Goal: Task Accomplishment & Management: Complete application form

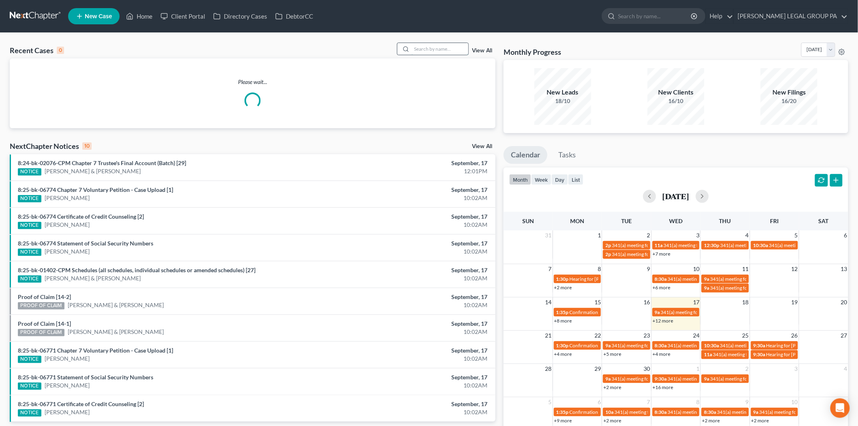
click at [421, 50] on input "search" at bounding box center [439, 49] width 57 height 12
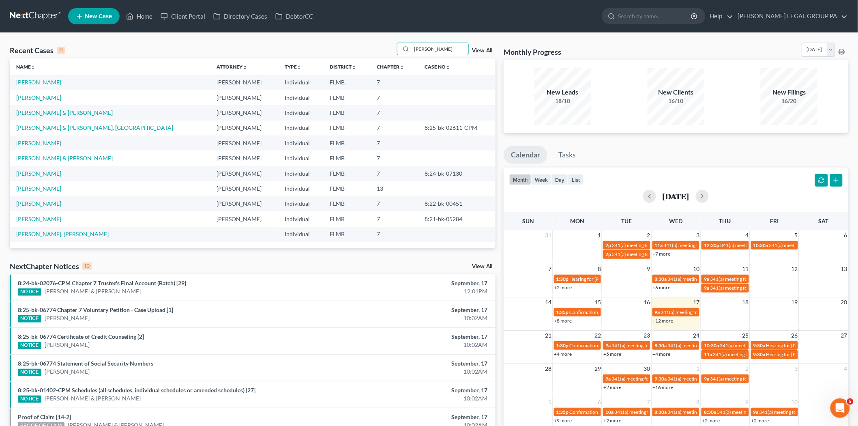
type input "[PERSON_NAME]"
click at [29, 83] on link "Smith, Amari" at bounding box center [38, 82] width 45 height 7
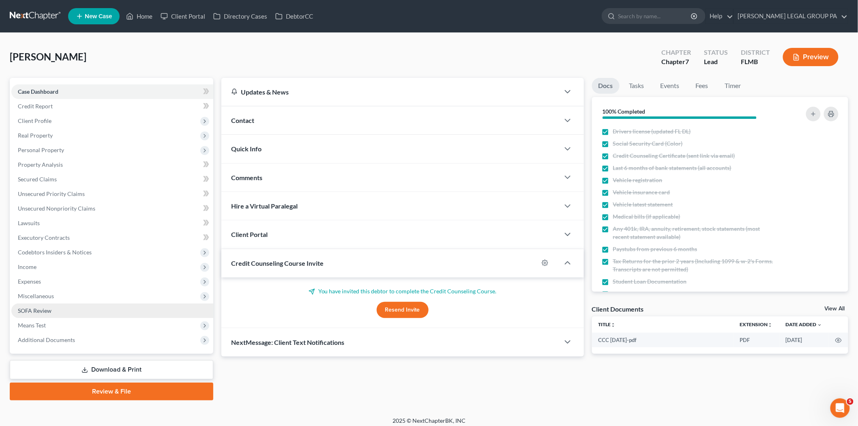
scroll to position [4, 0]
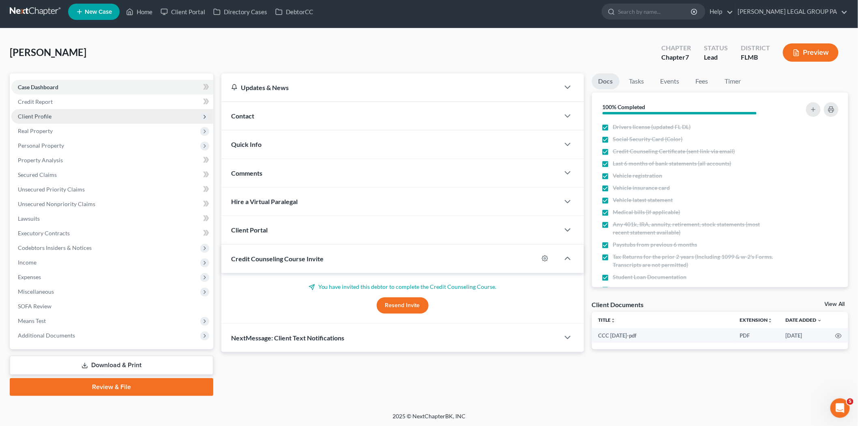
click at [51, 112] on span "Client Profile" at bounding box center [112, 116] width 202 height 15
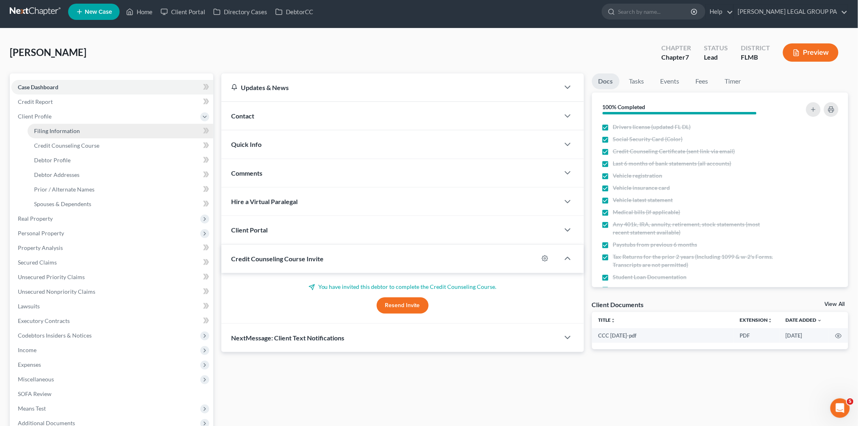
click at [51, 124] on link "Filing Information" at bounding box center [121, 131] width 186 height 15
select select "1"
select select "0"
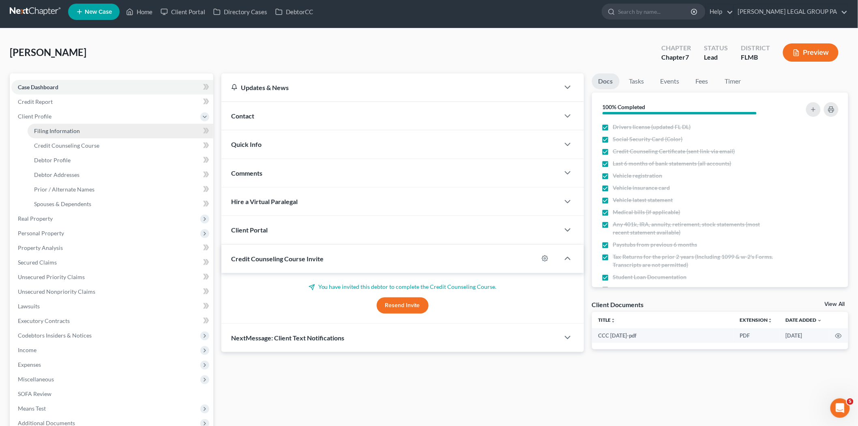
select select "9"
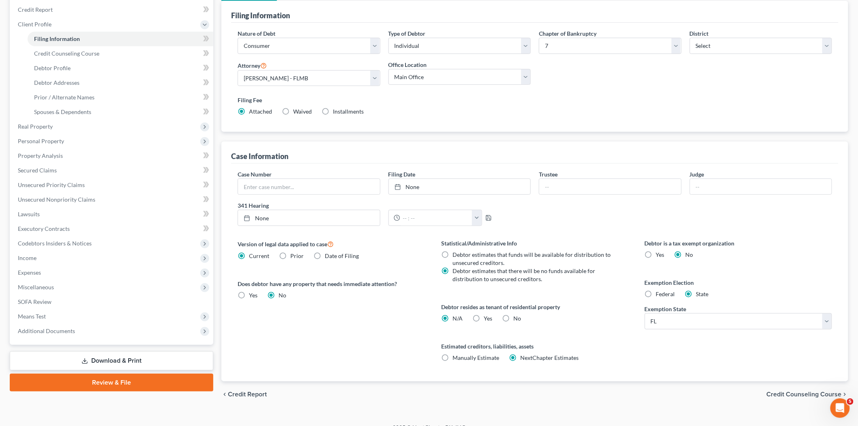
scroll to position [108, 0]
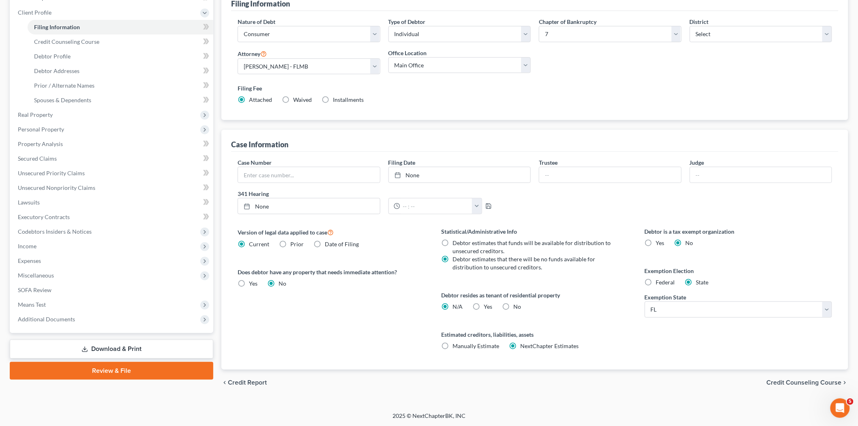
click at [661, 283] on span "Federal" at bounding box center [665, 282] width 19 height 7
click at [661, 283] on input "Federal" at bounding box center [661, 280] width 5 height 5
radio input "true"
radio input "false"
drag, startPoint x: 645, startPoint y: 273, endPoint x: 711, endPoint y: 272, distance: 66.9
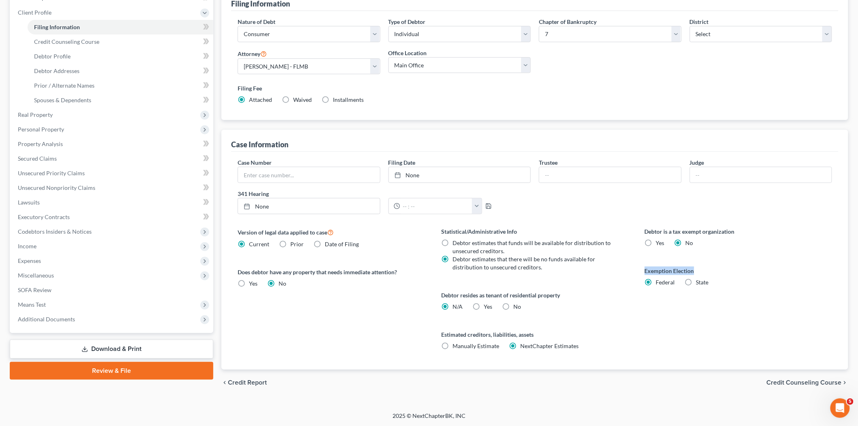
click at [711, 272] on label "Exemption Election" at bounding box center [738, 270] width 187 height 9
click at [609, 314] on div "Statistical/Administrative Info Debtor estimates that funds will be available f…" at bounding box center [535, 298] width 204 height 142
click at [65, 116] on span "Real Property" at bounding box center [112, 114] width 202 height 15
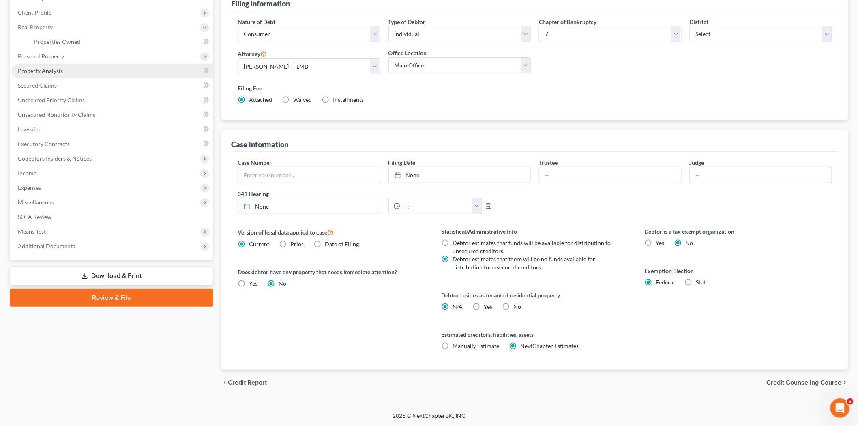
click at [51, 64] on link "Property Analysis" at bounding box center [112, 71] width 202 height 15
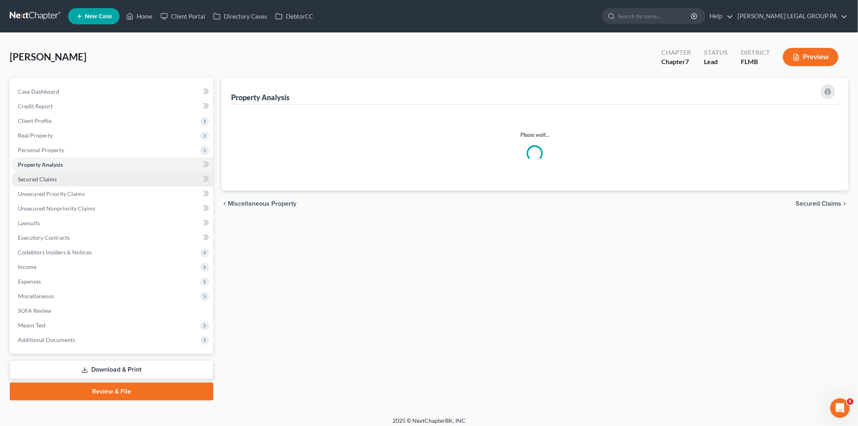
click at [88, 179] on link "Secured Claims" at bounding box center [112, 179] width 202 height 15
click at [75, 157] on link "Property Analysis" at bounding box center [112, 164] width 202 height 15
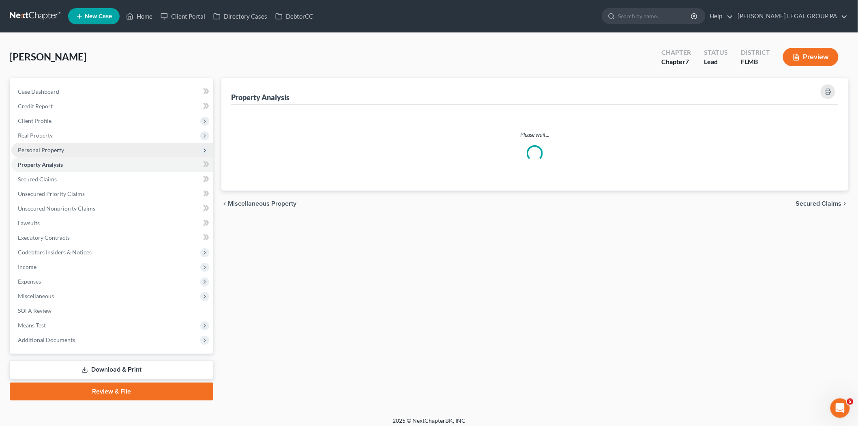
click at [75, 155] on span "Personal Property" at bounding box center [112, 150] width 202 height 15
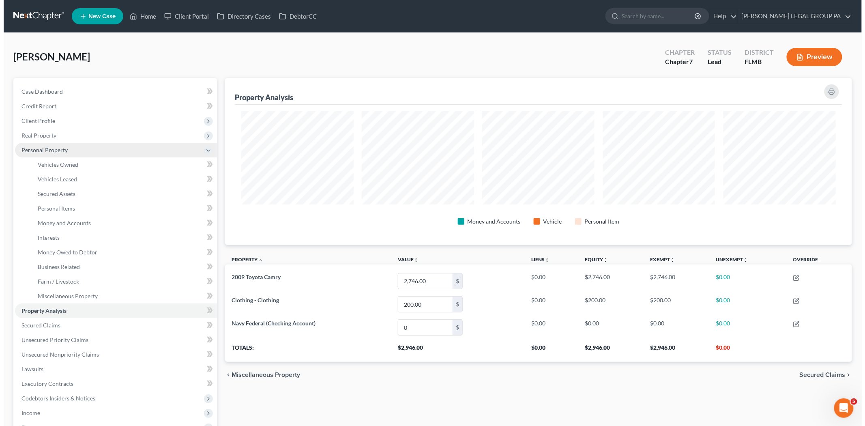
scroll to position [167, 627]
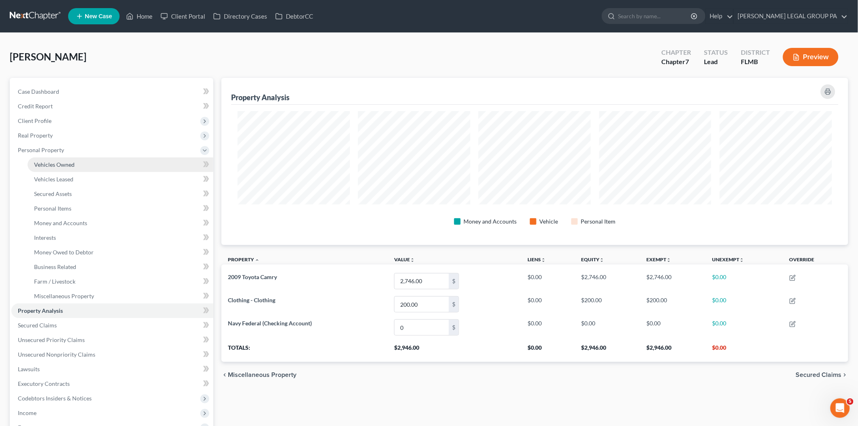
click at [78, 160] on link "Vehicles Owned" at bounding box center [121, 164] width 186 height 15
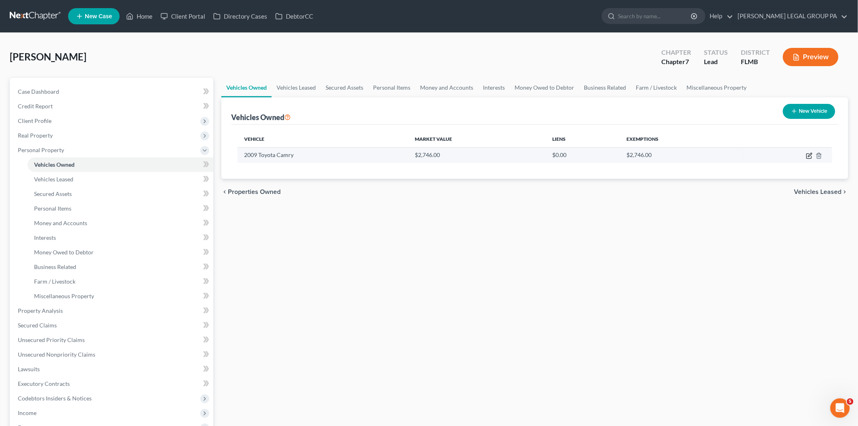
click at [807, 154] on icon "button" at bounding box center [808, 156] width 5 height 5
select select "0"
select select "17"
select select "3"
select select "0"
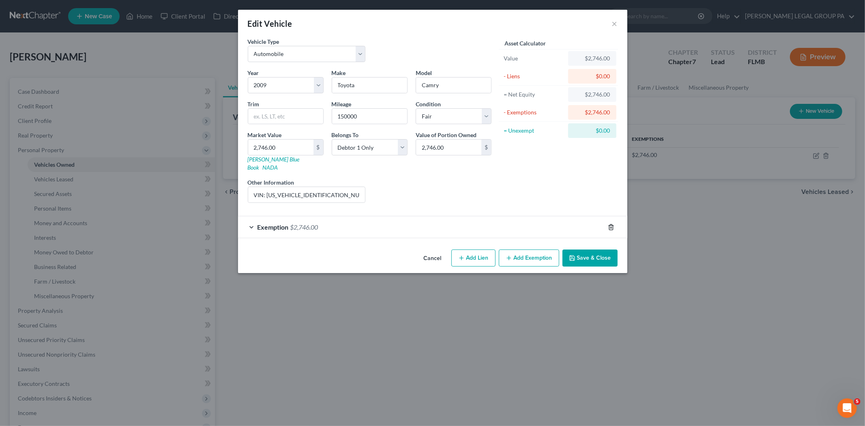
click at [609, 221] on div at bounding box center [615, 227] width 23 height 13
click at [608, 221] on div at bounding box center [615, 227] width 23 height 13
click at [609, 224] on icon "button" at bounding box center [611, 227] width 6 height 6
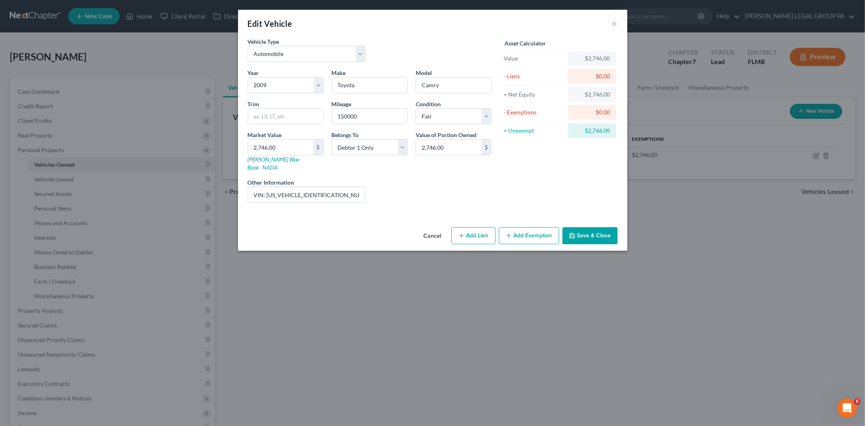
click at [548, 229] on button "Add Exemption" at bounding box center [529, 235] width 60 height 17
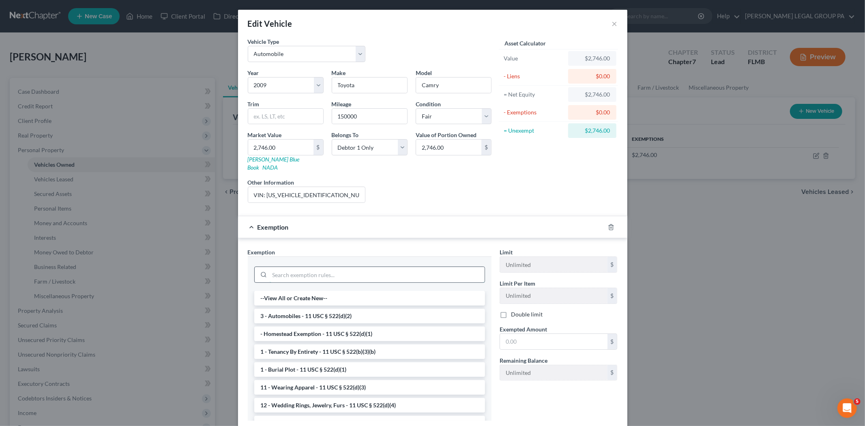
click at [330, 269] on input "search" at bounding box center [377, 274] width 215 height 15
click at [344, 311] on li "3 - Automobiles - 11 USC § 522(d)(2)" at bounding box center [369, 316] width 231 height 15
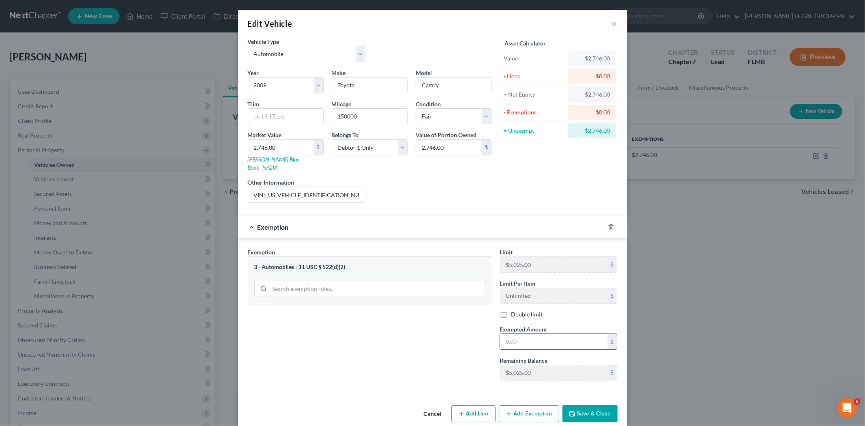
click at [530, 338] on input "text" at bounding box center [553, 341] width 107 height 15
click at [469, 352] on div "Exemption Set must be selected for CA. Exemption * 3 - Automobiles - 11 USC § 5…" at bounding box center [370, 317] width 252 height 139
click at [529, 341] on input "text" at bounding box center [553, 341] width 107 height 15
type input "5,025.00"
click at [596, 405] on button "Save & Close" at bounding box center [589, 413] width 55 height 17
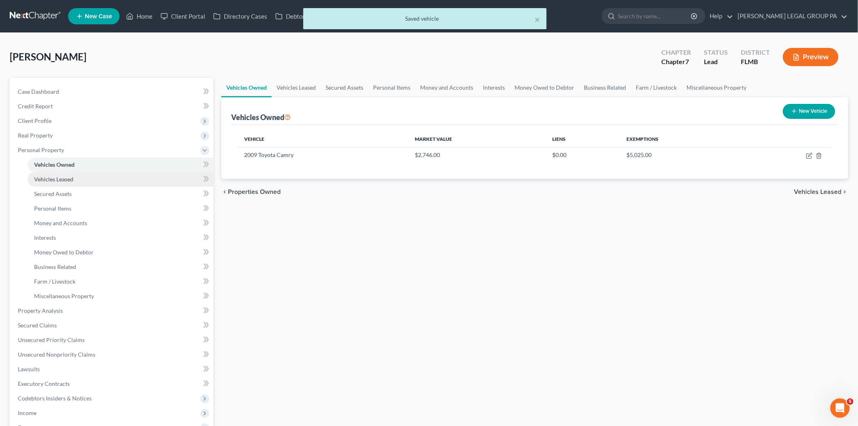
click at [96, 179] on link "Vehicles Leased" at bounding box center [121, 179] width 186 height 15
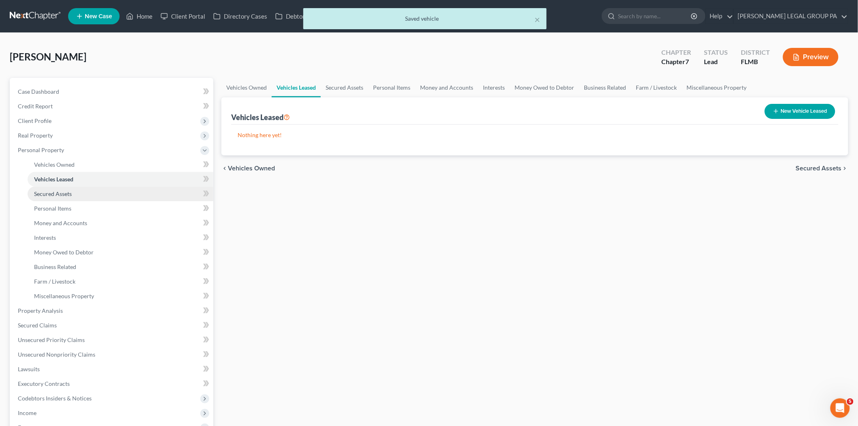
click at [91, 188] on link "Secured Assets" at bounding box center [121, 193] width 186 height 15
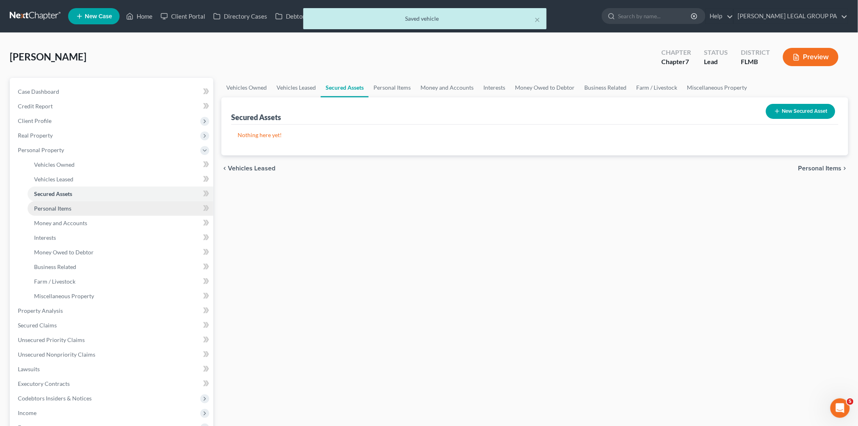
click at [93, 205] on link "Personal Items" at bounding box center [121, 208] width 186 height 15
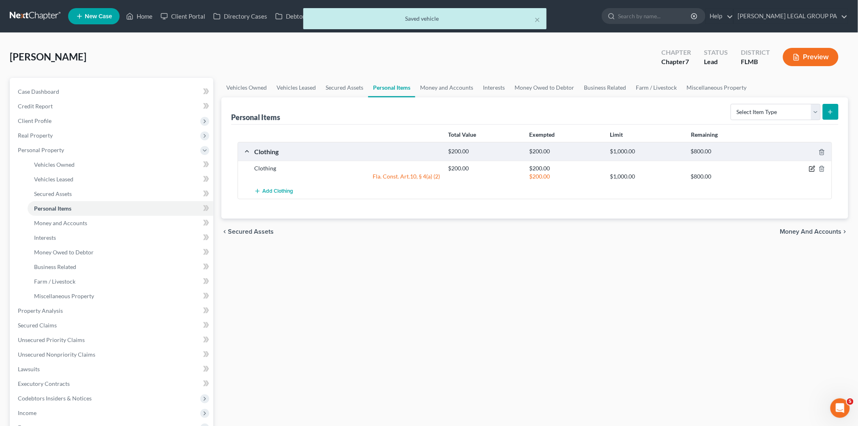
click at [812, 169] on icon "button" at bounding box center [813, 168] width 4 height 4
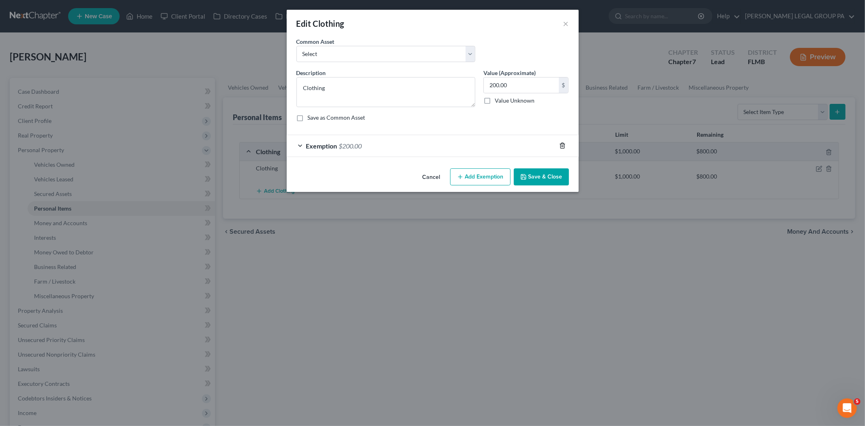
click at [559, 144] on icon "button" at bounding box center [562, 145] width 6 height 6
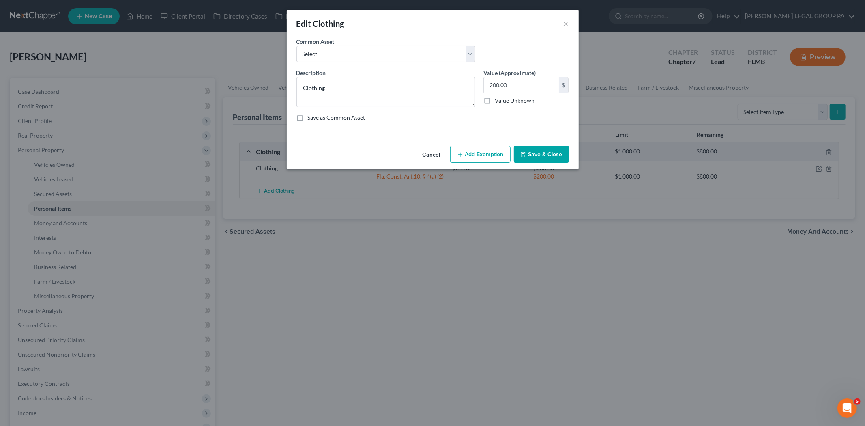
click at [484, 154] on button "Add Exemption" at bounding box center [480, 154] width 60 height 17
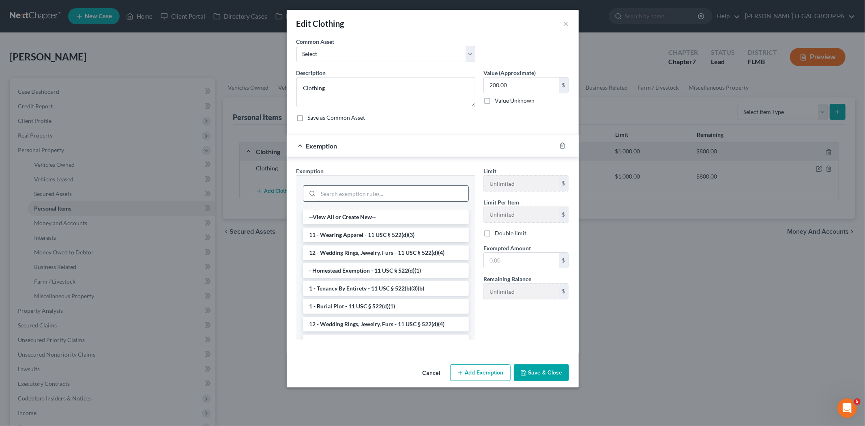
click at [387, 197] on input "search" at bounding box center [393, 193] width 150 height 15
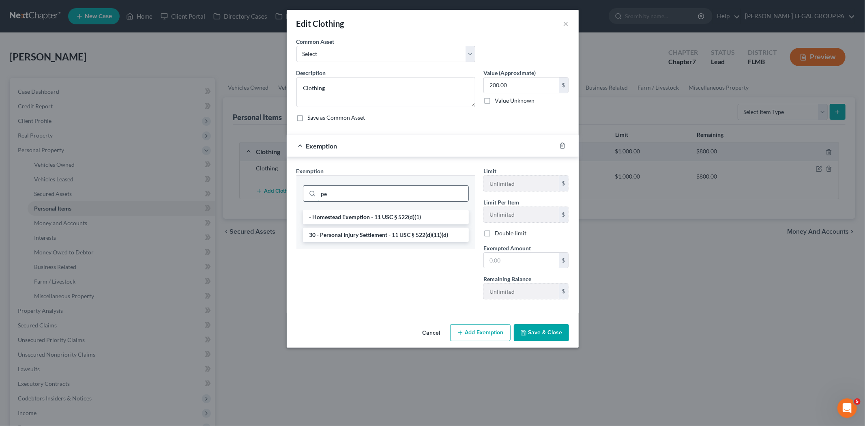
type input "p"
type input "prope"
drag, startPoint x: 388, startPoint y: 193, endPoint x: 362, endPoint y: 189, distance: 25.4
click at [306, 192] on div "prope" at bounding box center [386, 193] width 166 height 16
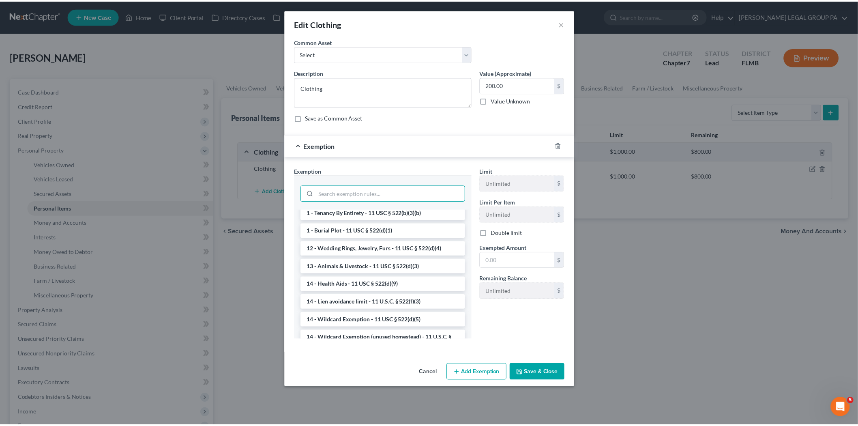
scroll to position [90, 0]
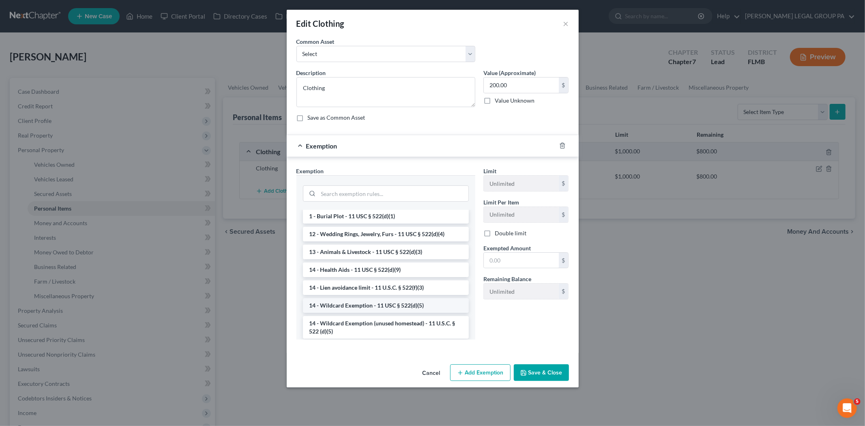
click at [388, 304] on li "14 - Wildcard Exemption - 11 USC § 522(d)(5)" at bounding box center [386, 305] width 166 height 15
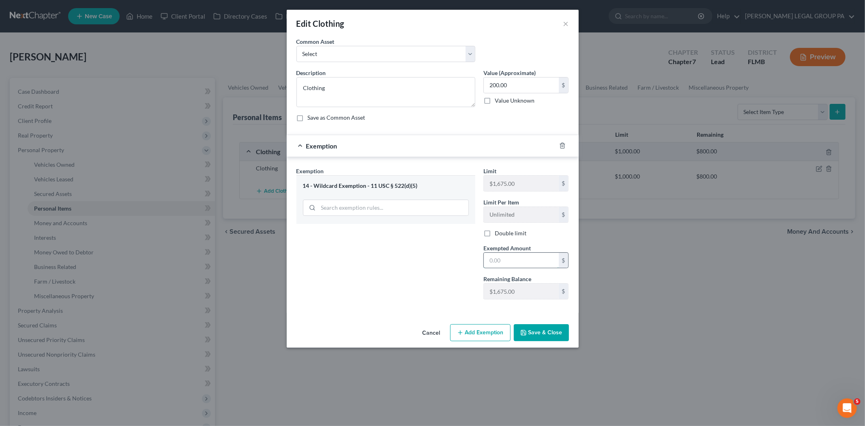
click at [529, 259] on input "text" at bounding box center [521, 260] width 75 height 15
type input "200.00"
click at [538, 326] on button "Save & Close" at bounding box center [541, 332] width 55 height 17
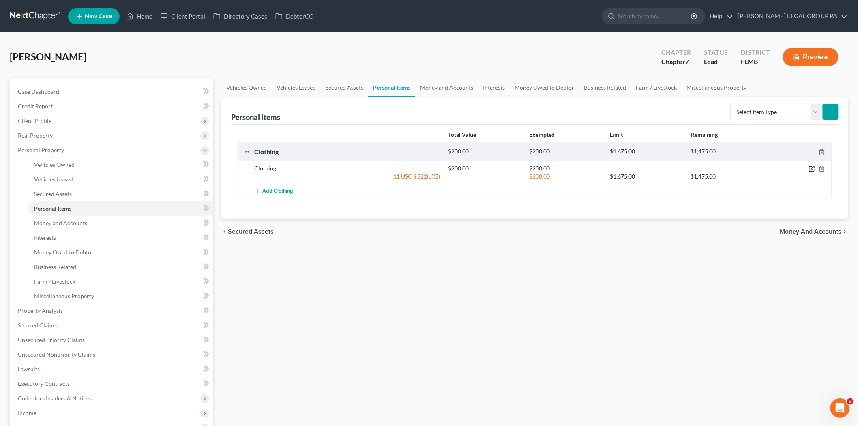
click at [814, 168] on icon "button" at bounding box center [813, 168] width 4 height 4
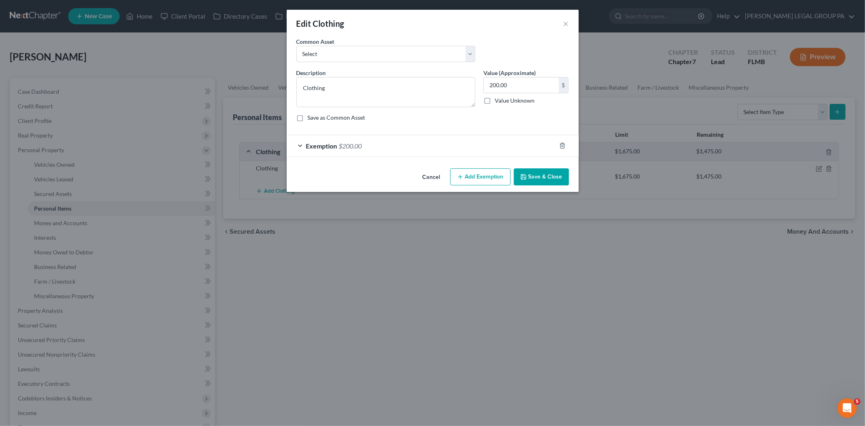
click at [540, 177] on button "Save & Close" at bounding box center [541, 176] width 55 height 17
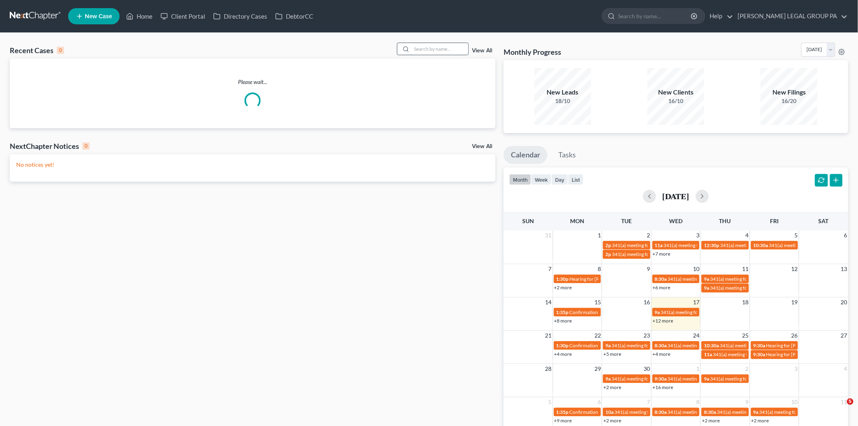
click at [425, 51] on input "search" at bounding box center [439, 49] width 57 height 12
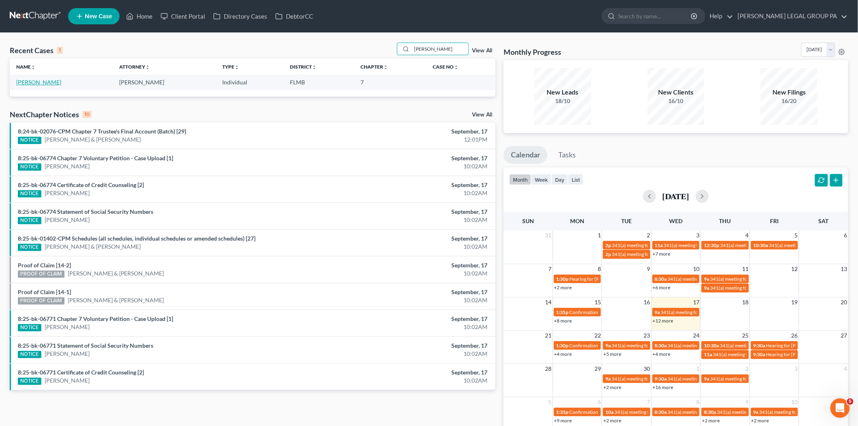
type input "mckinney"
click at [54, 84] on link "[PERSON_NAME]" at bounding box center [38, 82] width 45 height 7
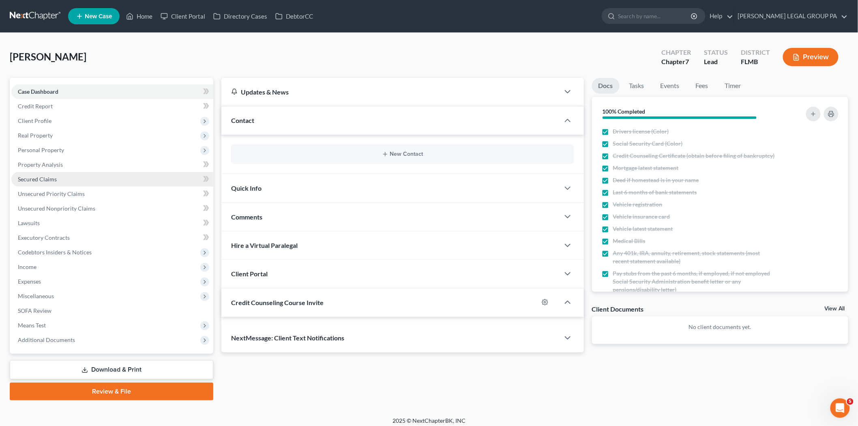
scroll to position [4, 0]
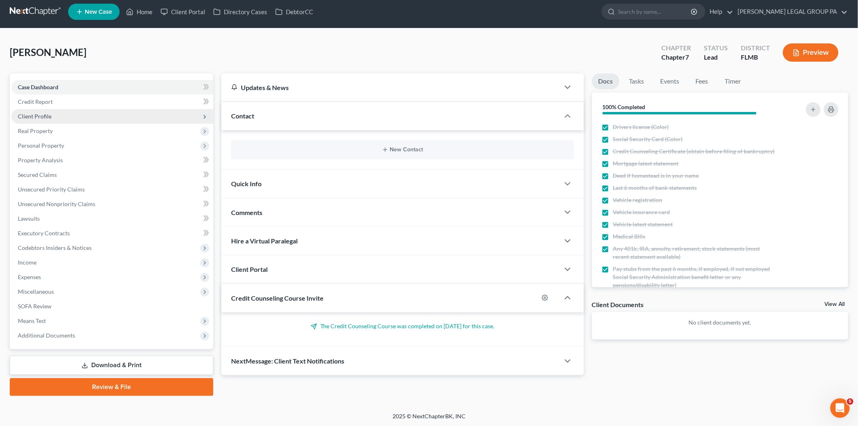
click at [51, 118] on span "Client Profile" at bounding box center [112, 116] width 202 height 15
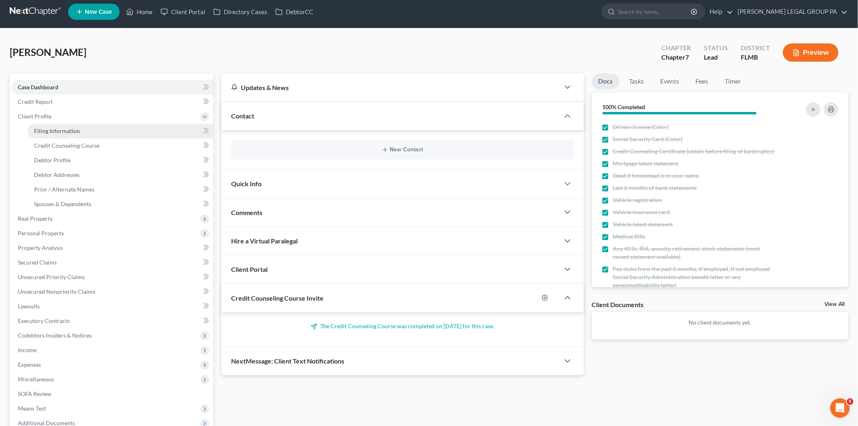
click at [51, 133] on span "Filing Information" at bounding box center [57, 130] width 46 height 7
select select "1"
select select "0"
select select "9"
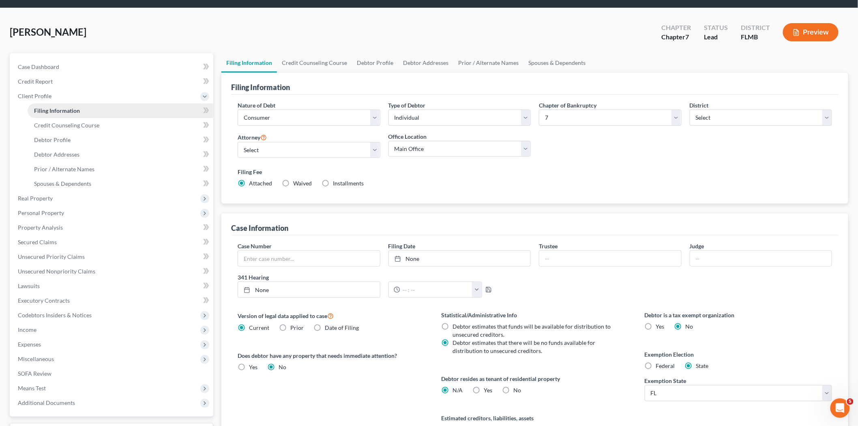
scroll to position [45, 0]
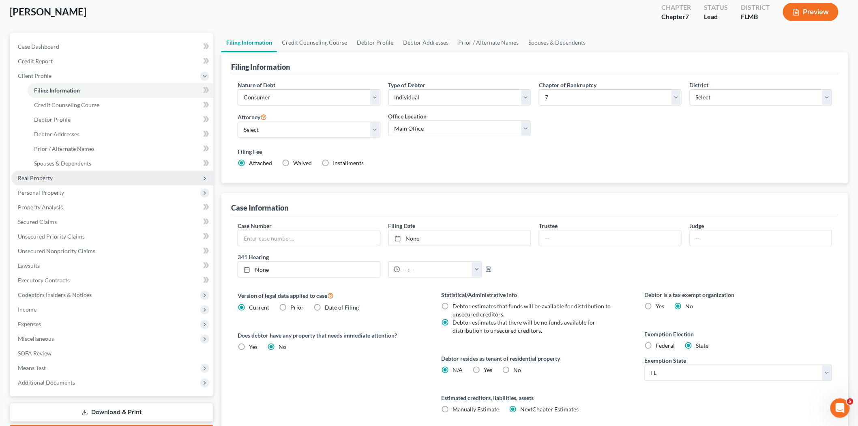
click at [60, 182] on span "Real Property" at bounding box center [112, 178] width 202 height 15
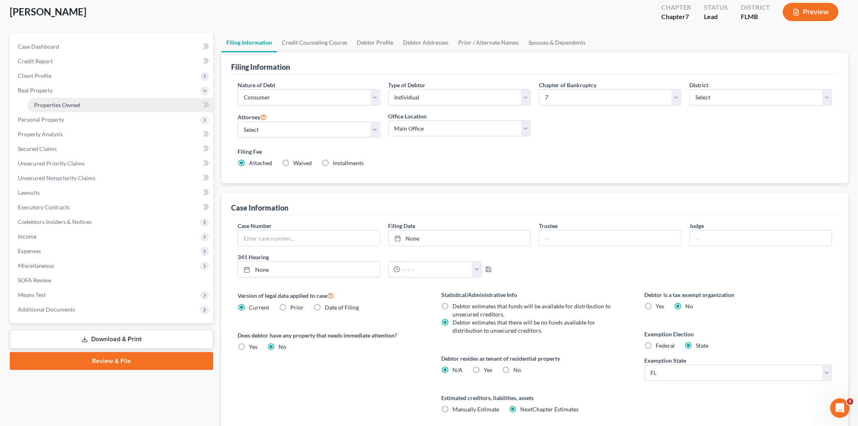
click at [58, 109] on link "Properties Owned" at bounding box center [121, 105] width 186 height 15
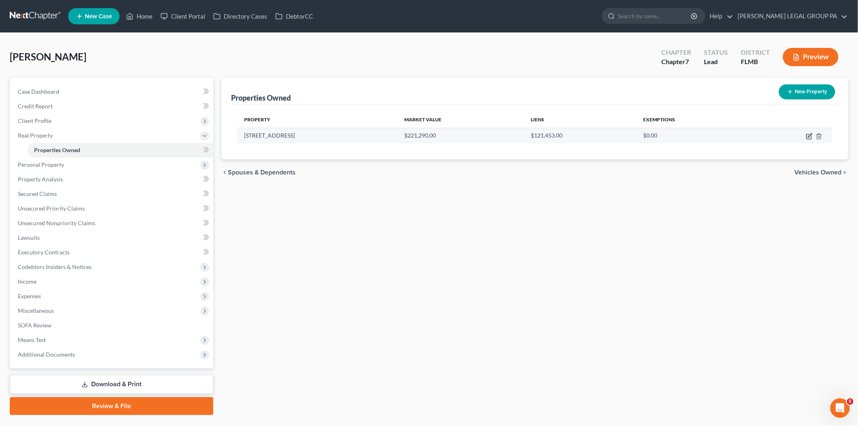
click at [806, 134] on icon "button" at bounding box center [809, 136] width 6 height 6
select select "9"
select select "52"
select select "0"
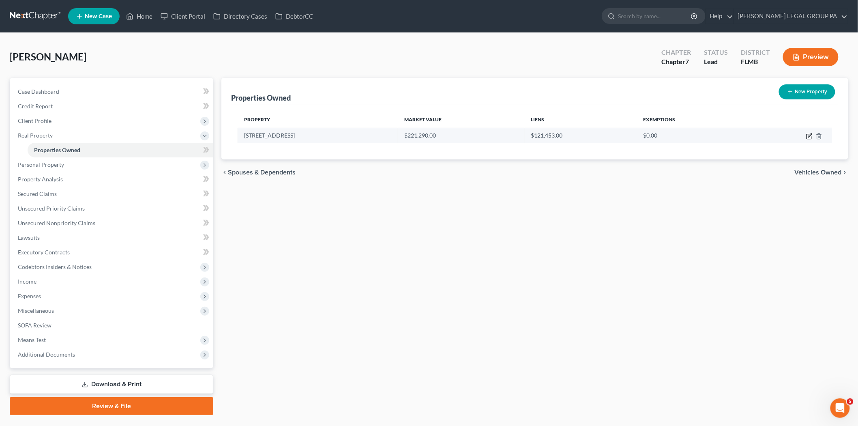
select select "48"
select select "0"
select select "2"
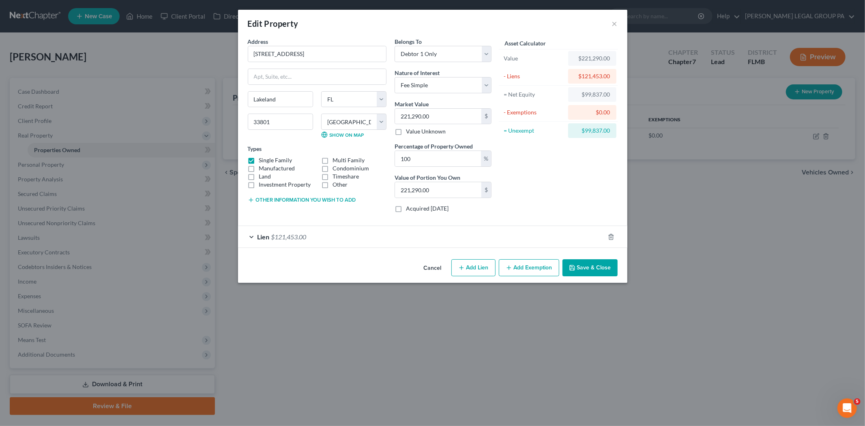
click at [374, 233] on div "Lien $121,453.00" at bounding box center [421, 236] width 366 height 21
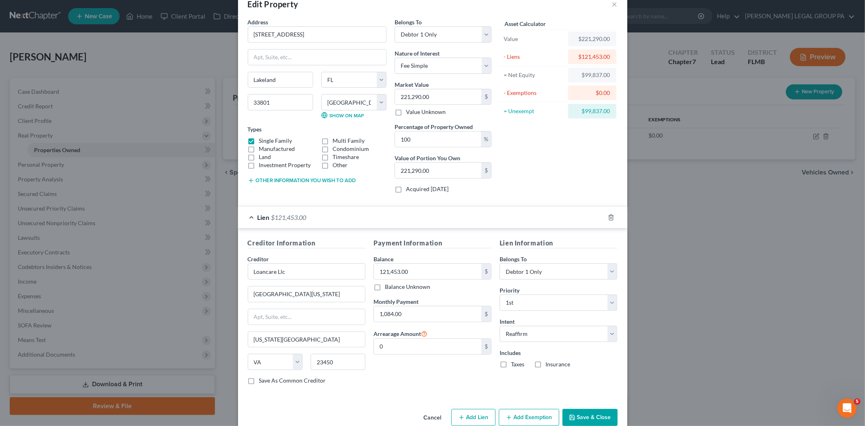
scroll to position [36, 0]
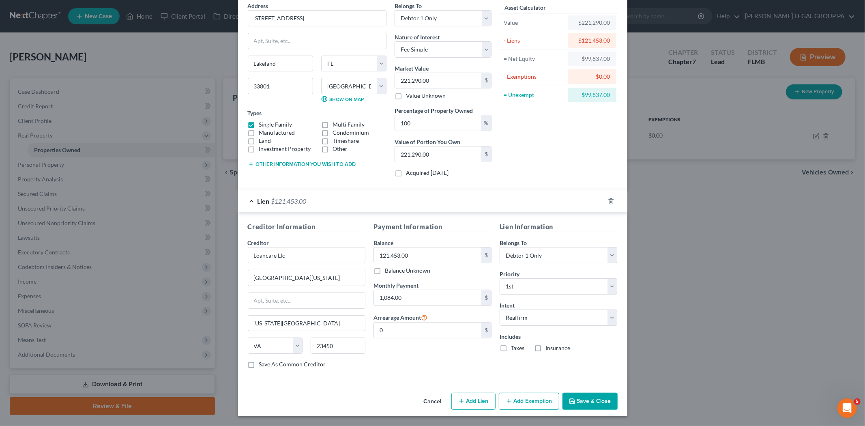
click at [313, 208] on div "Lien $121,453.00" at bounding box center [421, 200] width 366 height 21
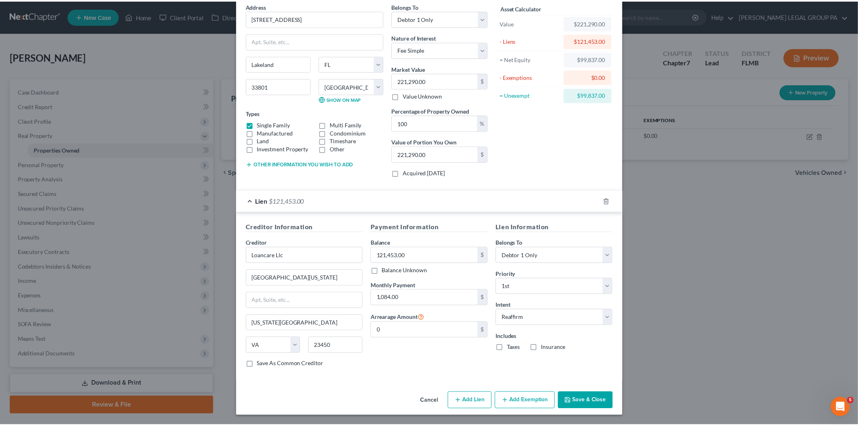
scroll to position [0, 0]
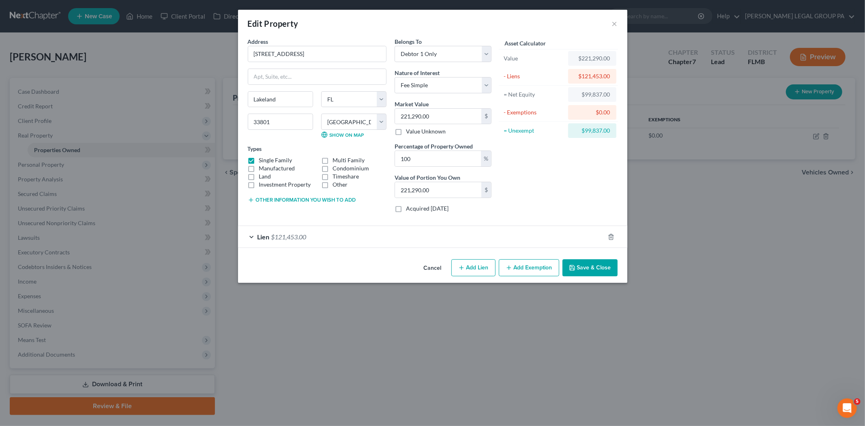
click at [579, 273] on button "Save & Close" at bounding box center [589, 267] width 55 height 17
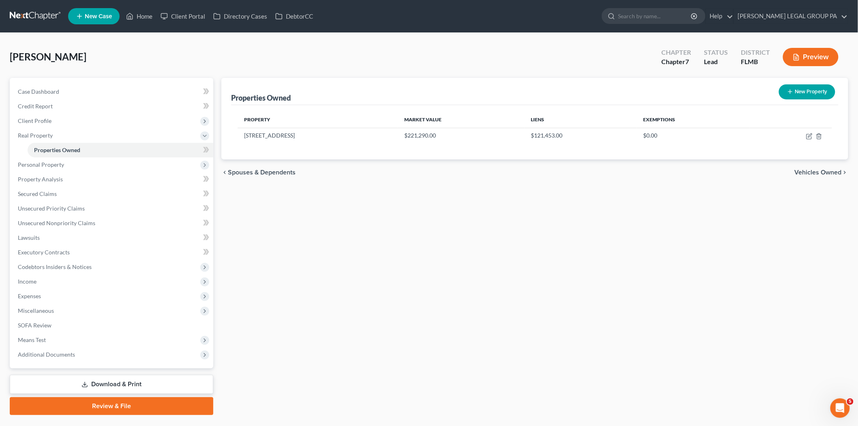
drag, startPoint x: 225, startPoint y: 56, endPoint x: 467, endPoint y: 251, distance: 309.9
click at [467, 251] on div "McKinney, Ryan Upgraded Chapter Chapter 7 Status Lead District FLMB Preview Pet…" at bounding box center [429, 232] width 838 height 379
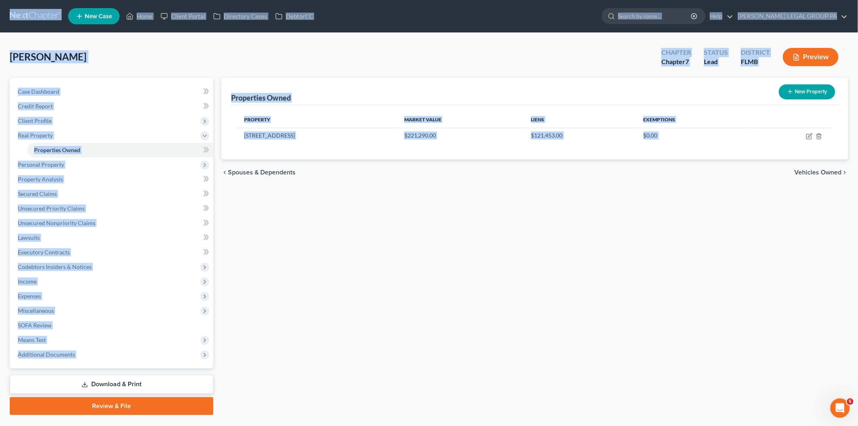
drag, startPoint x: 2, startPoint y: 12, endPoint x: 692, endPoint y: 287, distance: 742.6
click at [692, 287] on div "Home New Case Client Portal Directory Cases DebtorCC WELLER LEGAL GROUP PA lcue…" at bounding box center [429, 223] width 858 height 446
click at [668, 282] on div "Properties Owned New Property Property Market Value Liens Exemptions 1236 Myrtl…" at bounding box center [534, 246] width 635 height 337
drag, startPoint x: 740, startPoint y: 160, endPoint x: 15, endPoint y: 18, distance: 738.9
click at [15, 18] on div "Home New Case Client Portal Directory Cases DebtorCC WELLER LEGAL GROUP PA lcue…" at bounding box center [429, 223] width 858 height 446
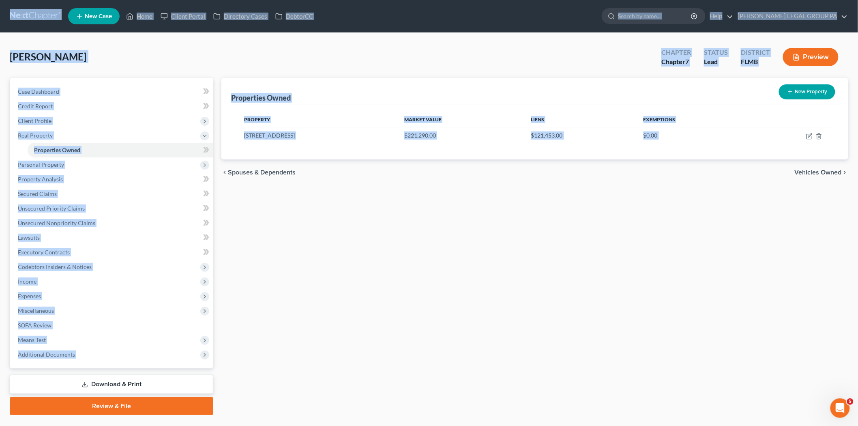
click at [14, 19] on link at bounding box center [36, 16] width 52 height 15
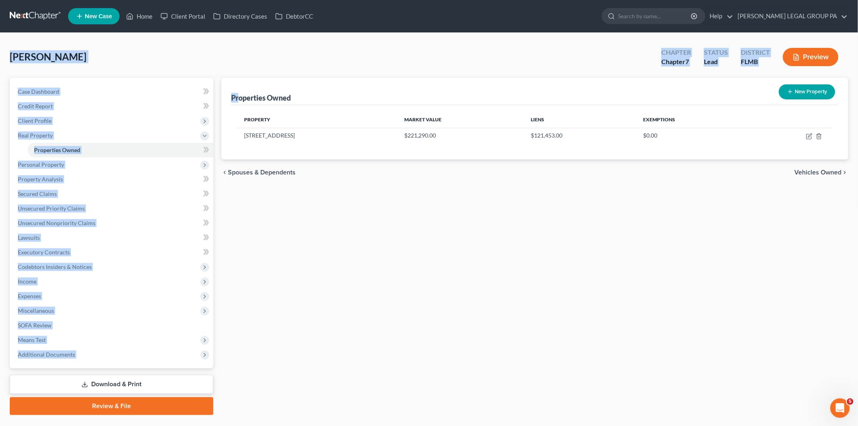
drag, startPoint x: 1, startPoint y: 43, endPoint x: 238, endPoint y: 94, distance: 242.2
click at [238, 94] on div "McKinney, Ryan Upgraded Chapter Chapter 7 Status Lead District FLMB Preview Pet…" at bounding box center [429, 232] width 858 height 398
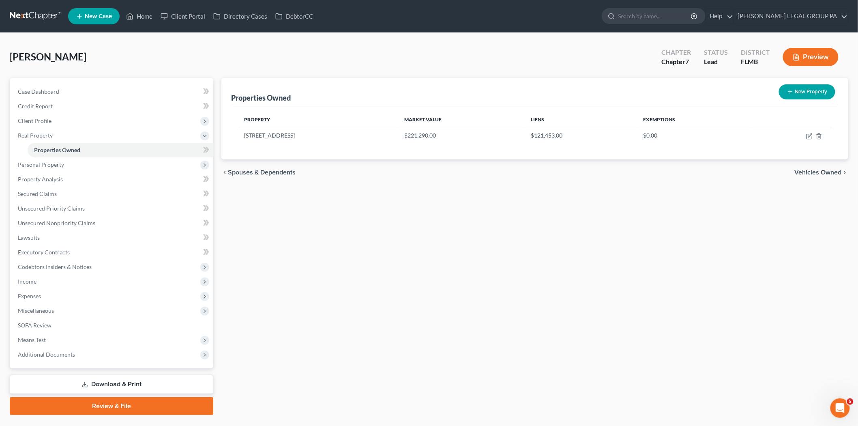
drag, startPoint x: 519, startPoint y: 261, endPoint x: 514, endPoint y: 261, distance: 5.3
click at [519, 261] on div "Properties Owned New Property Property Market Value Liens Exemptions [STREET_AD…" at bounding box center [534, 246] width 635 height 337
drag, startPoint x: 106, startPoint y: 150, endPoint x: 104, endPoint y: 155, distance: 4.9
click at [106, 150] on link "Properties Owned" at bounding box center [121, 150] width 186 height 15
click at [101, 160] on span "Personal Property" at bounding box center [112, 164] width 202 height 15
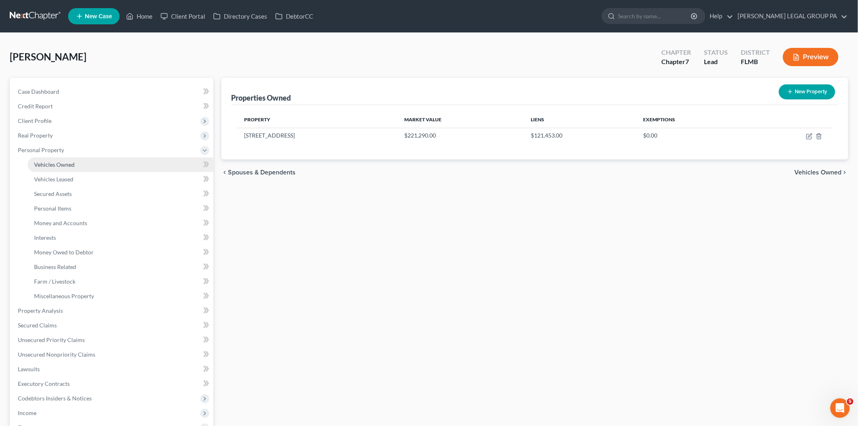
click at [96, 169] on link "Vehicles Owned" at bounding box center [121, 164] width 186 height 15
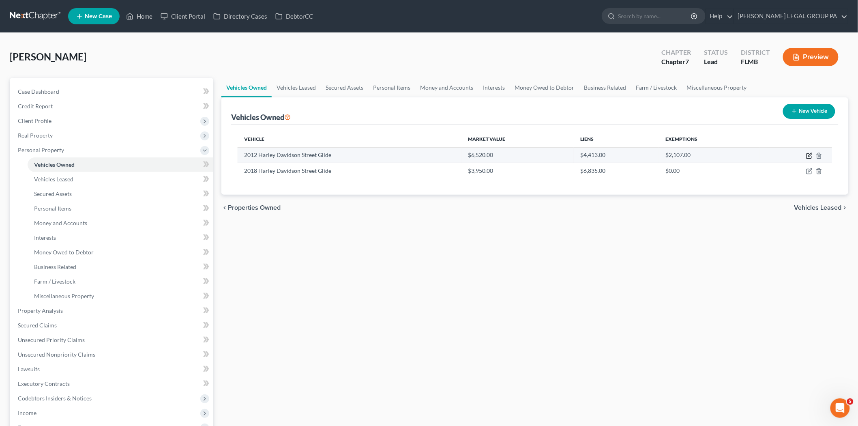
click at [811, 155] on icon "button" at bounding box center [810, 155] width 4 height 4
select select "7"
select select "14"
select select "2"
select select "3"
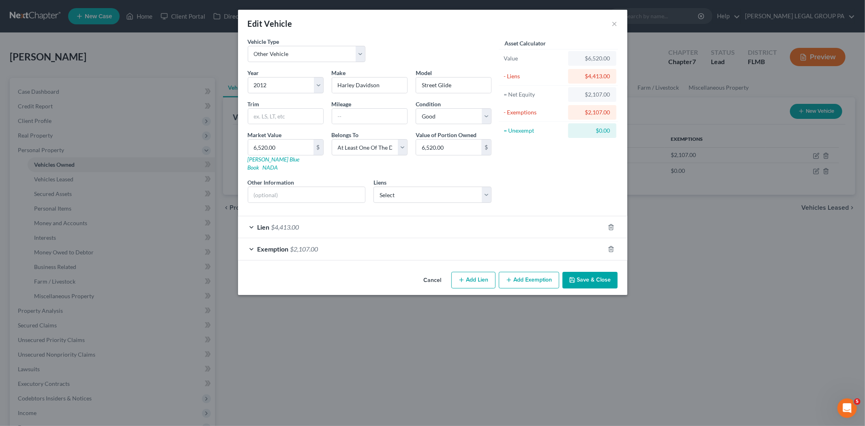
click at [487, 225] on div "Lien $4,413.00" at bounding box center [421, 226] width 366 height 21
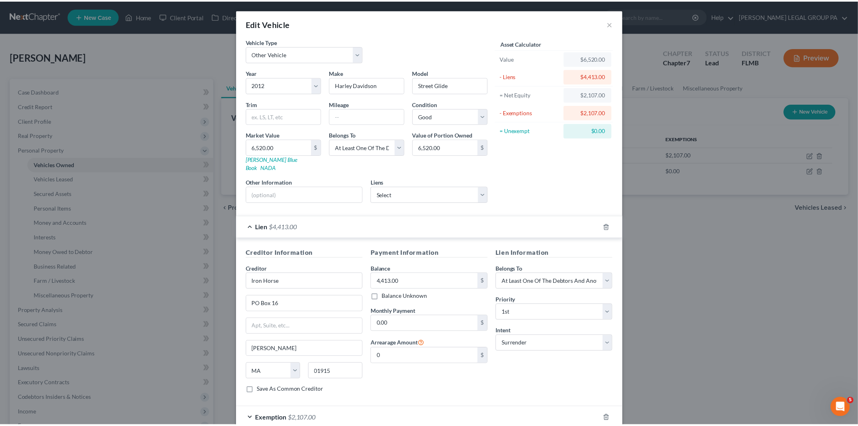
scroll to position [41, 0]
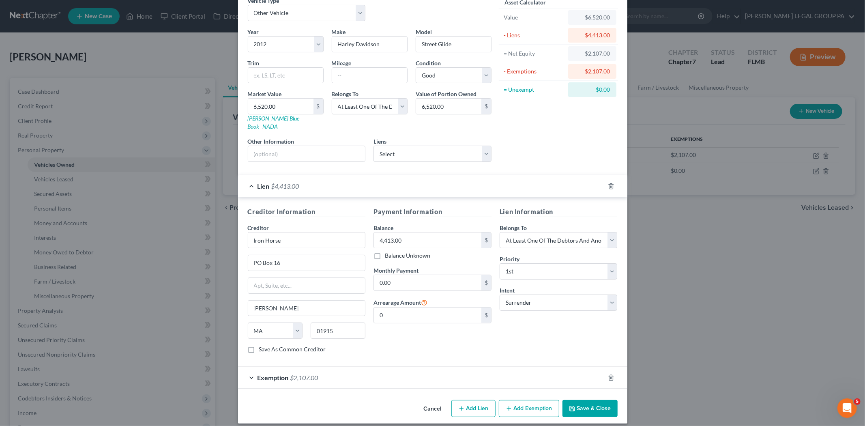
click at [577, 388] on div "Vehicle Type Select Automobile Truck Trailer Watercraft Aircraft Motor Home Atv…" at bounding box center [432, 196] width 389 height 400
click at [578, 400] on button "Save & Close" at bounding box center [589, 408] width 55 height 17
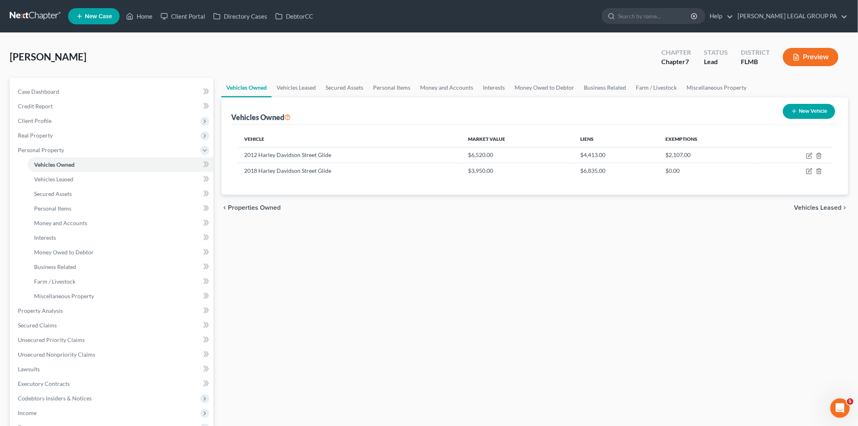
click at [627, 295] on div "Vehicles Owned Vehicles Leased Secured Assets Personal Items Money and Accounts…" at bounding box center [534, 312] width 635 height 468
click at [530, 287] on div "Vehicles Owned Vehicles Leased Secured Assets Personal Items Money and Accounts…" at bounding box center [534, 312] width 635 height 468
click at [566, 270] on div "Vehicles Owned Vehicles Leased Secured Assets Personal Items Money and Accounts…" at bounding box center [534, 312] width 635 height 468
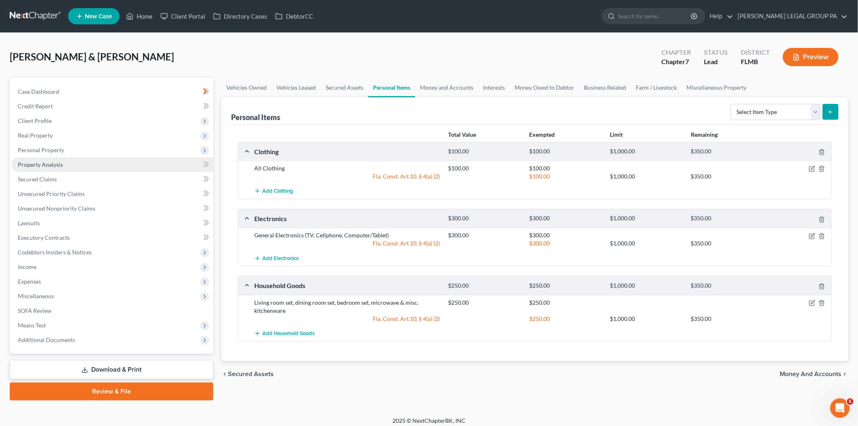
click at [54, 161] on span "Property Analysis" at bounding box center [40, 164] width 45 height 7
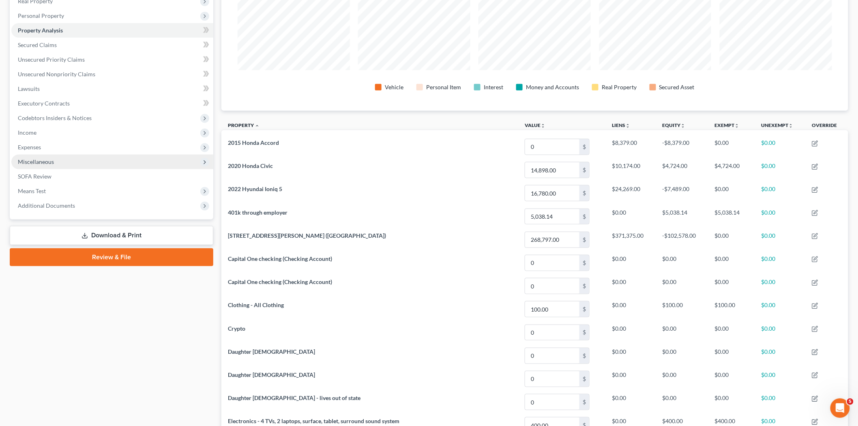
scroll to position [7, 0]
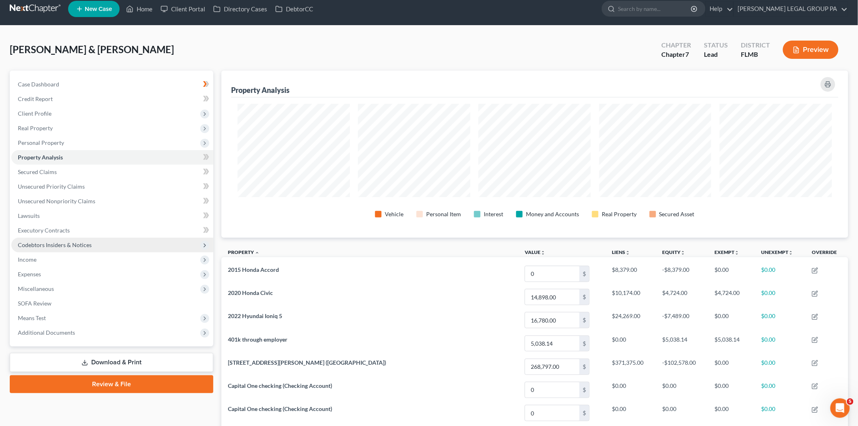
click at [51, 244] on span "Codebtors Insiders & Notices" at bounding box center [55, 244] width 74 height 7
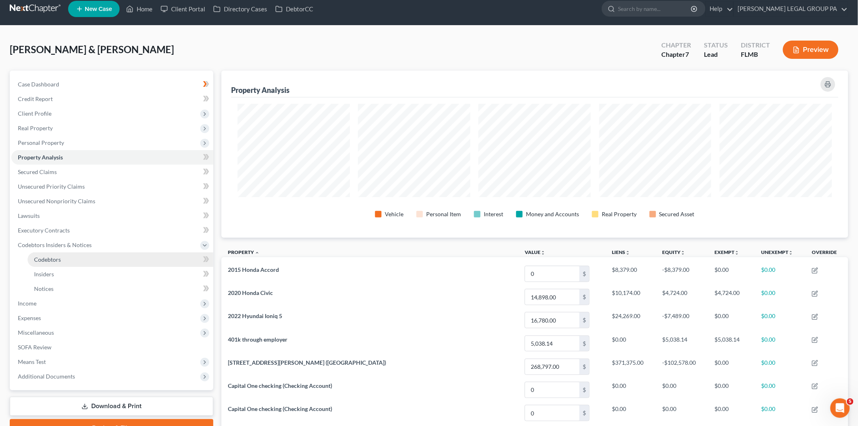
click at [90, 259] on link "Codebtors" at bounding box center [121, 259] width 186 height 15
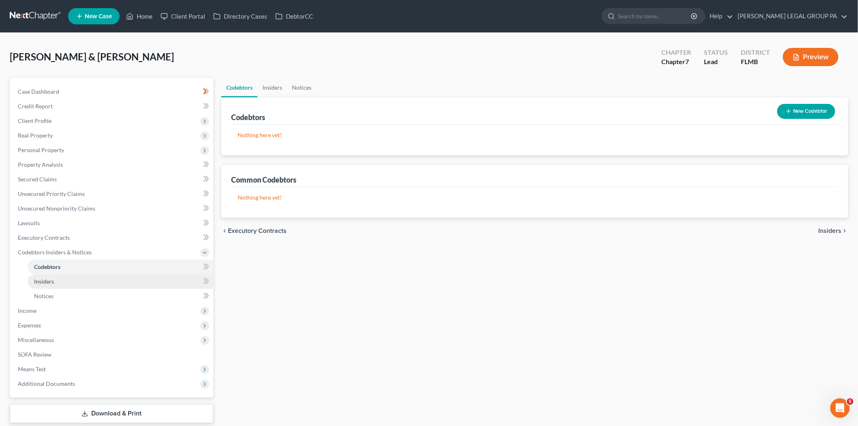
click at [81, 284] on link "Insiders" at bounding box center [121, 281] width 186 height 15
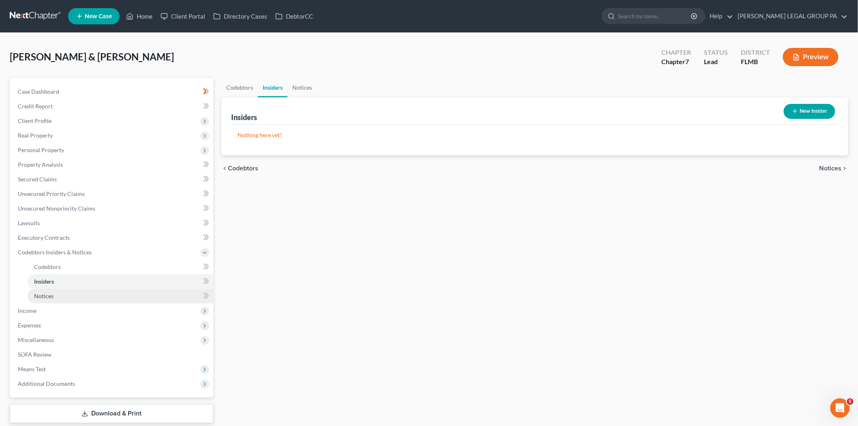
click at [83, 295] on link "Notices" at bounding box center [121, 296] width 186 height 15
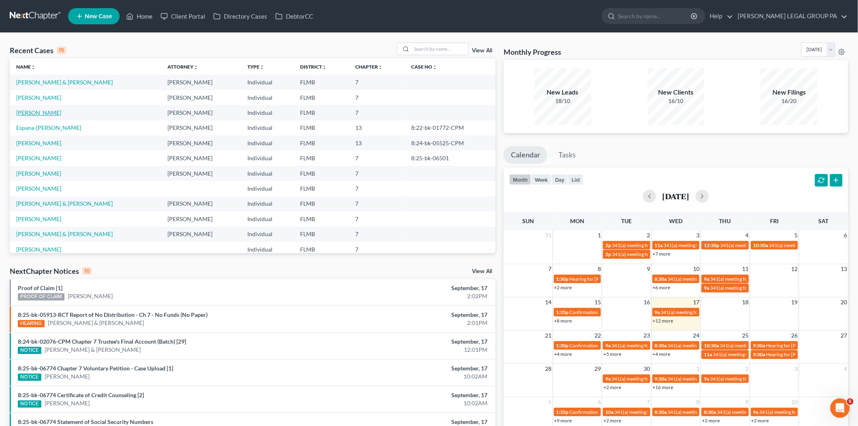
click at [36, 111] on link "[PERSON_NAME]" at bounding box center [38, 112] width 45 height 7
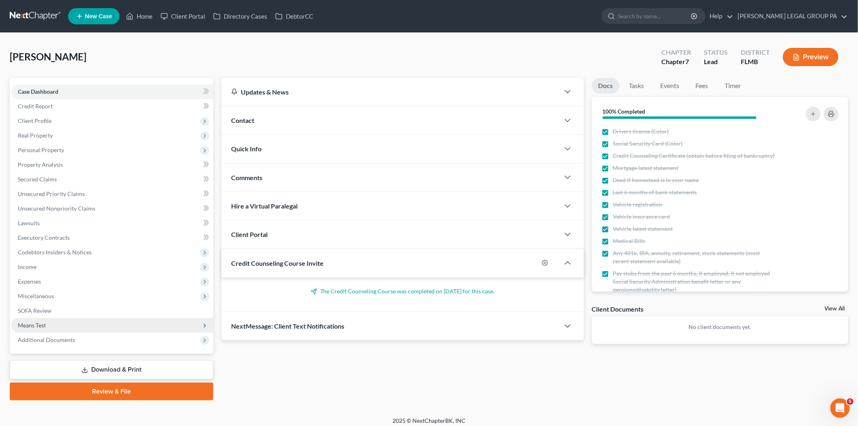
click at [58, 327] on span "Means Test" at bounding box center [112, 325] width 202 height 15
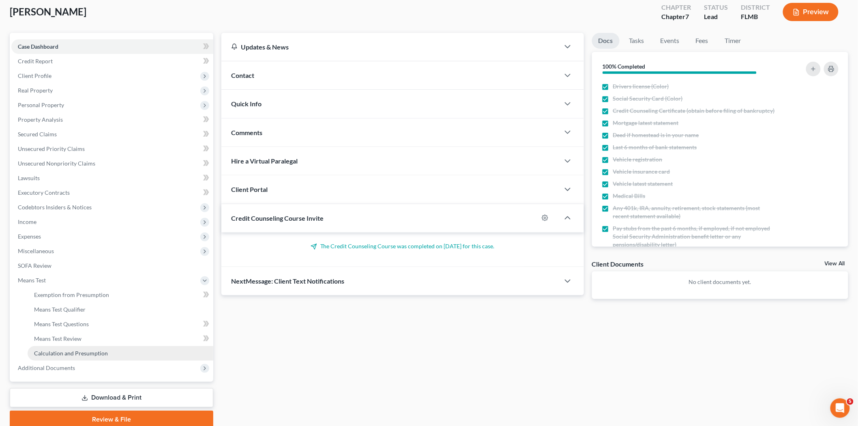
click at [65, 346] on link "Calculation and Presumption" at bounding box center [121, 353] width 186 height 15
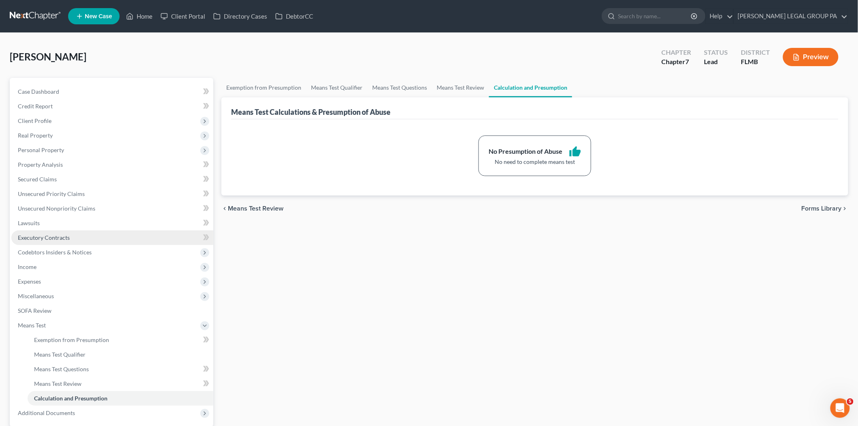
click at [66, 236] on span "Executory Contracts" at bounding box center [44, 237] width 52 height 7
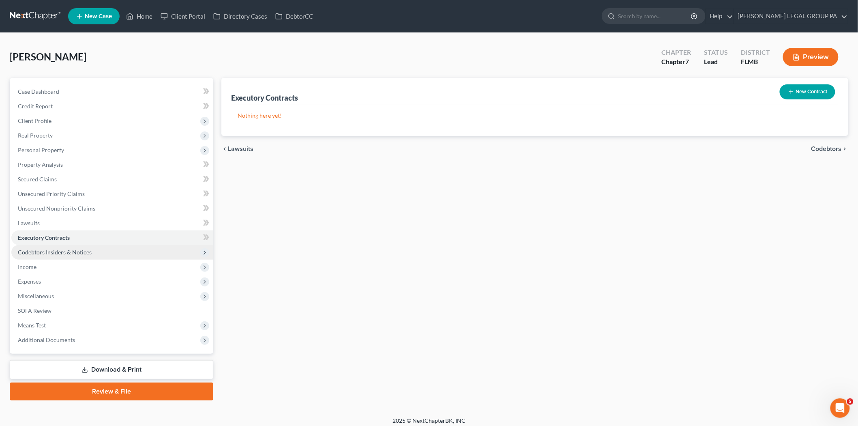
click at [68, 254] on span "Codebtors Insiders & Notices" at bounding box center [55, 252] width 74 height 7
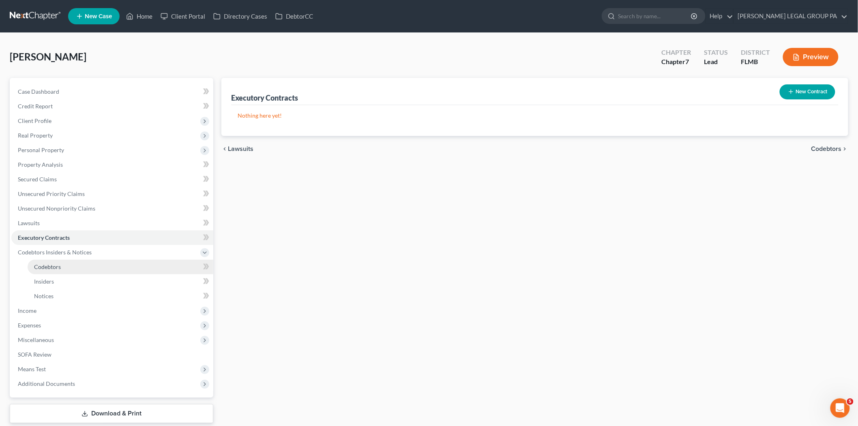
click at [68, 262] on link "Codebtors" at bounding box center [121, 266] width 186 height 15
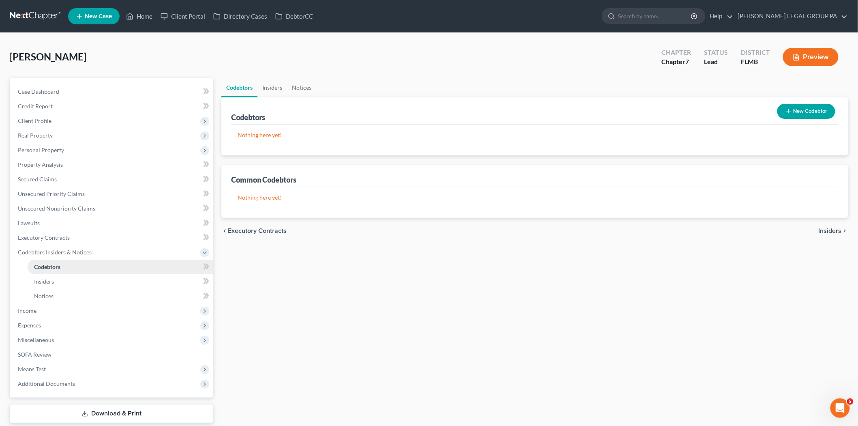
click at [67, 272] on link "Codebtors" at bounding box center [121, 266] width 186 height 15
click at [64, 282] on link "Insiders" at bounding box center [121, 281] width 186 height 15
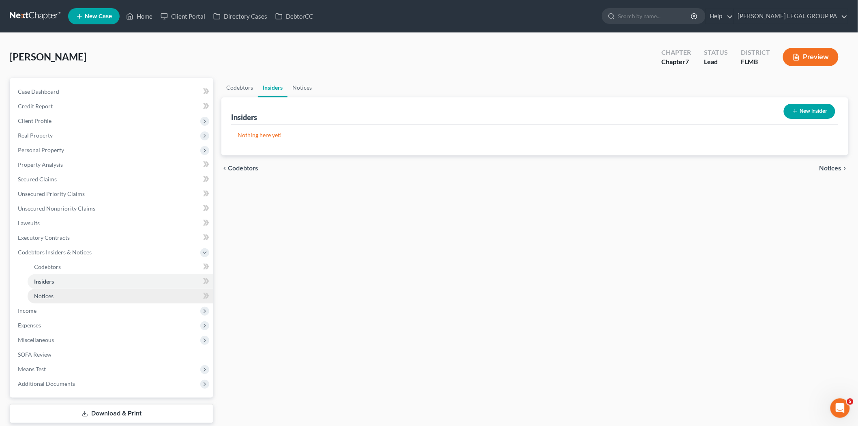
click at [64, 294] on link "Notices" at bounding box center [121, 296] width 186 height 15
click at [64, 274] on link "Insiders" at bounding box center [121, 281] width 186 height 15
click at [66, 268] on link "Codebtors" at bounding box center [121, 266] width 186 height 15
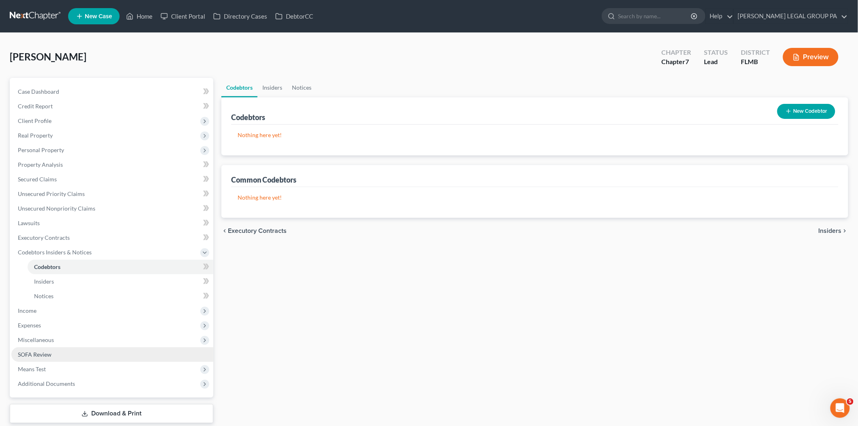
click at [51, 351] on span "SOFA Review" at bounding box center [35, 354] width 34 height 7
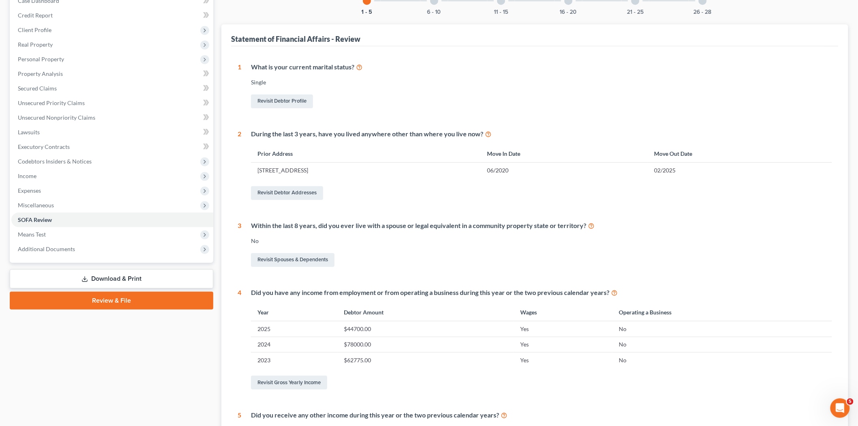
scroll to position [90, 0]
click at [437, 5] on div "6 - 10" at bounding box center [434, 2] width 28 height 28
